Goal: Task Accomplishment & Management: Complete application form

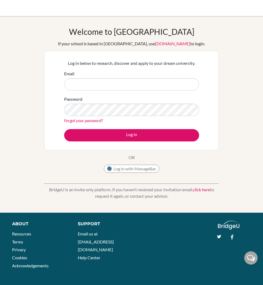
type input "[PERSON_NAME][EMAIL_ADDRESS][PERSON_NAME][DOMAIN_NAME]"
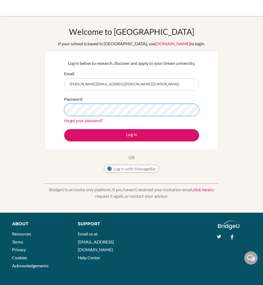
click at [64, 129] on button "Log in" at bounding box center [131, 135] width 135 height 12
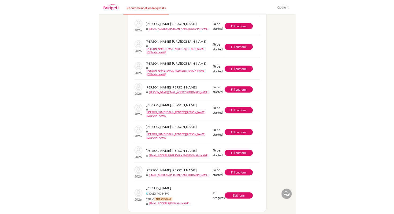
scroll to position [444, 0]
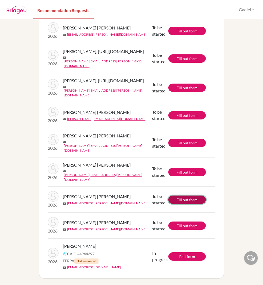
click at [199, 200] on link "Fill out form" at bounding box center [187, 200] width 38 height 8
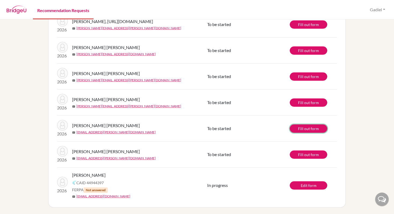
scroll to position [385, 0]
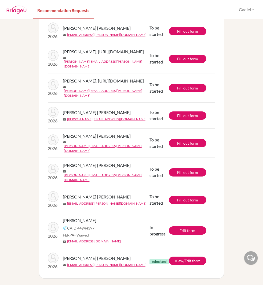
scroll to position [444, 0]
click at [196, 200] on link "Fill out form" at bounding box center [188, 200] width 38 height 8
